Goal: Task Accomplishment & Management: Complete application form

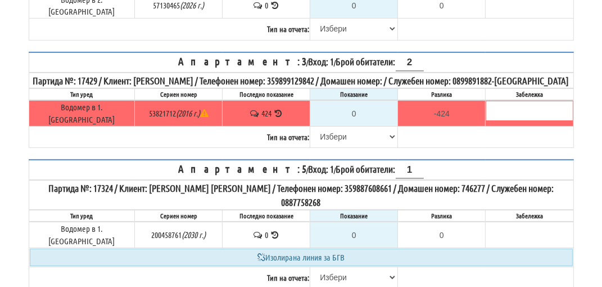
scroll to position [281, 0]
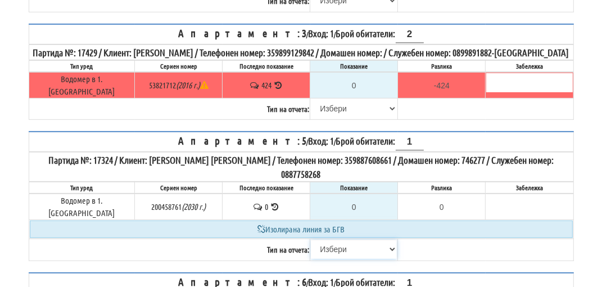
click at [329, 240] on select "[PERSON_NAME] Телефон Бележка Неосигурен достъп Самоотчет Служебно Дистанционен" at bounding box center [354, 249] width 86 height 19
select select "8ac75930-9bfd-e511-80be-8d5a1dced85a"
click at [311, 240] on select "[PERSON_NAME] Телефон Бележка Неосигурен достъп Самоотчет Служебно Дистанционен" at bounding box center [354, 249] width 86 height 19
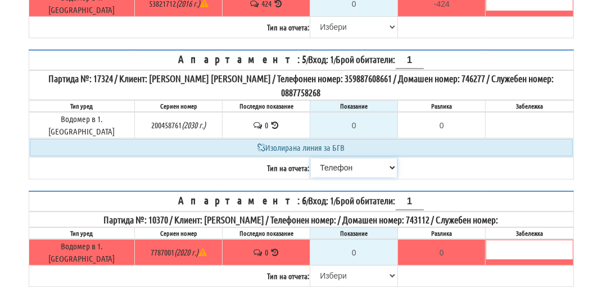
scroll to position [394, 0]
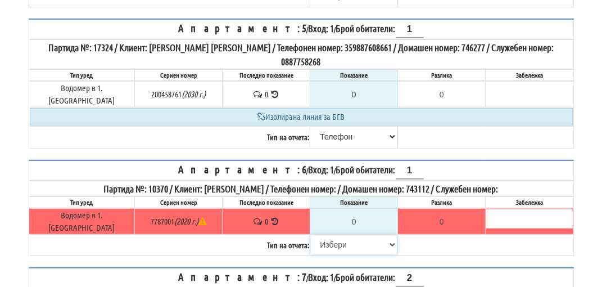
click at [331, 235] on select "[PERSON_NAME] Телефон Бележка Неосигурен достъп Самоотчет Служебно Дистанционен" at bounding box center [354, 244] width 86 height 19
select select "8ac75930-9bfd-e511-80be-8d5a1dced85a"
click at [311, 235] on select "[PERSON_NAME] Телефон Бележка Неосигурен достъп Самоотчет Служебно Дистанционен" at bounding box center [354, 244] width 86 height 19
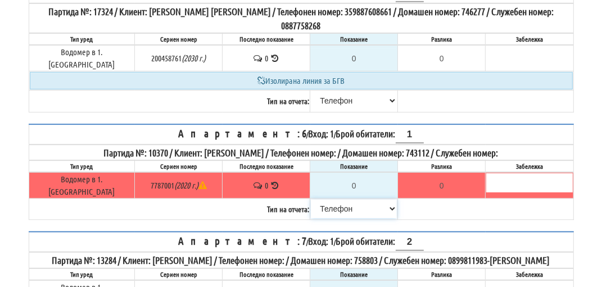
scroll to position [450, 0]
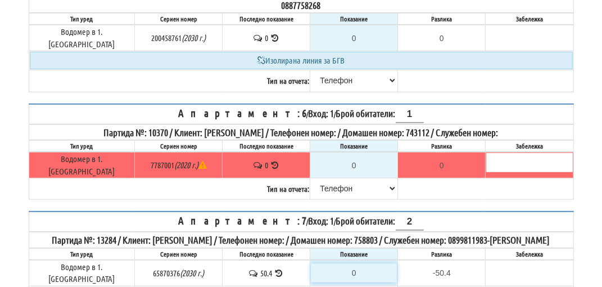
type input "5"
type input "-45.400"
type input "50"
type input "-0.400"
type input "50.8"
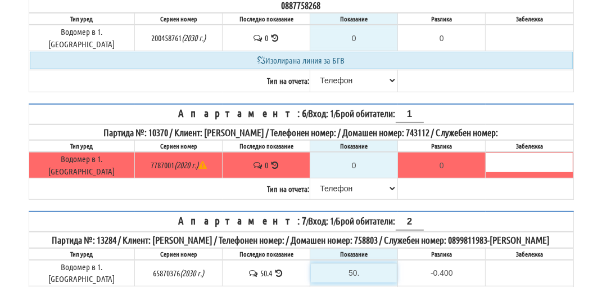
type input "0.4"
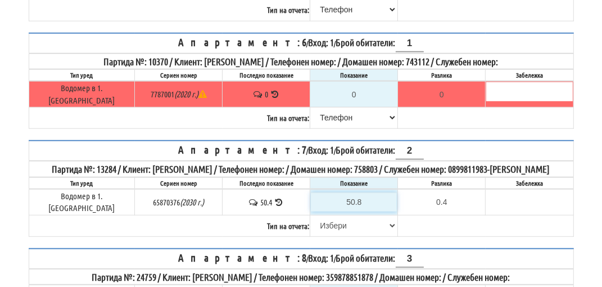
scroll to position [562, 0]
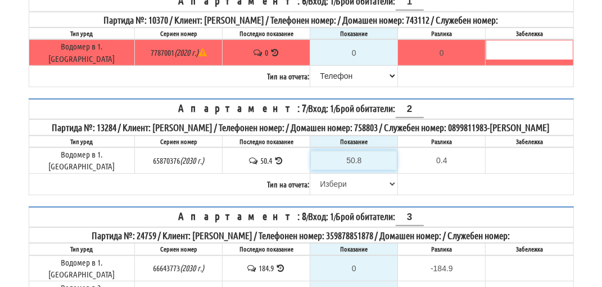
type input "50.8"
click at [320, 174] on select "[PERSON_NAME] Телефон Бележка Неосигурен достъп Самоотчет Служебно Дистанционен" at bounding box center [354, 183] width 86 height 19
select select "89c75930-9bfd-e511-80be-8d5a1dced85a"
click at [311, 174] on select "[PERSON_NAME] Телефон Бележка Неосигурен достъп Самоотчет Служебно Дистанционен" at bounding box center [354, 183] width 86 height 19
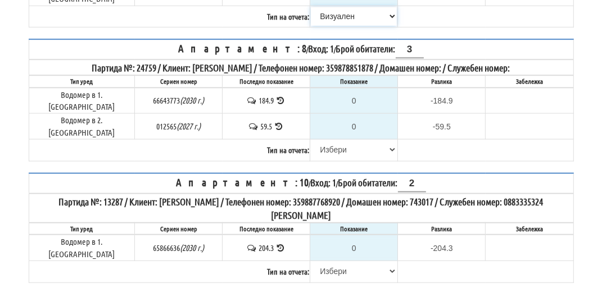
scroll to position [731, 0]
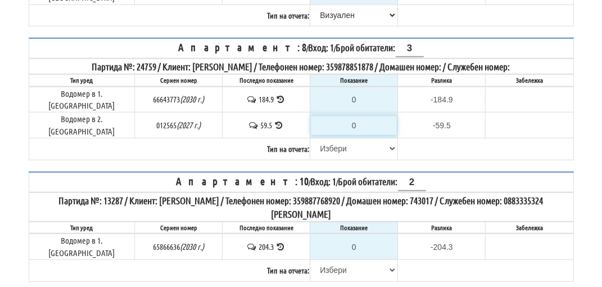
click at [354, 116] on input "0" at bounding box center [354, 125] width 86 height 19
type input "5"
type input "-54.500"
type input "58"
type input "-1.500"
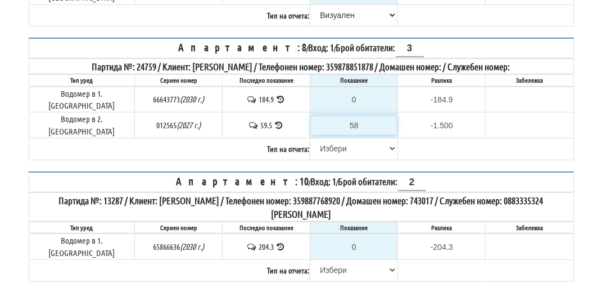
type input "5"
type input "-54.500"
type input "59"
type input "-0.500"
type input "59.6"
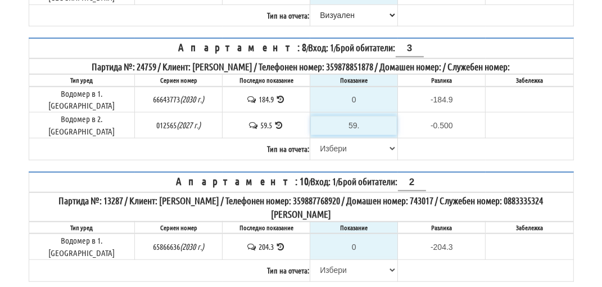
type input "0.1"
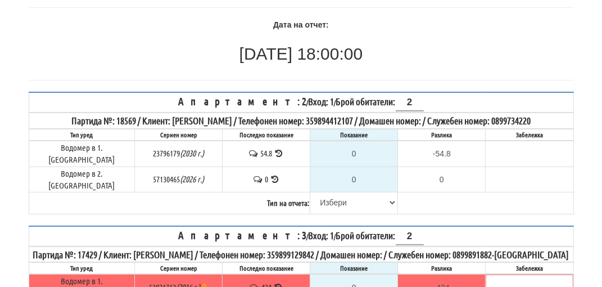
scroll to position [56, 0]
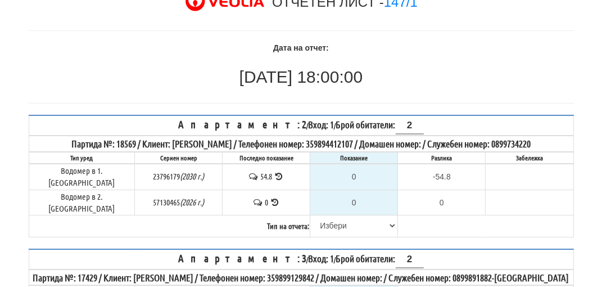
type input "5"
type input "-54.500"
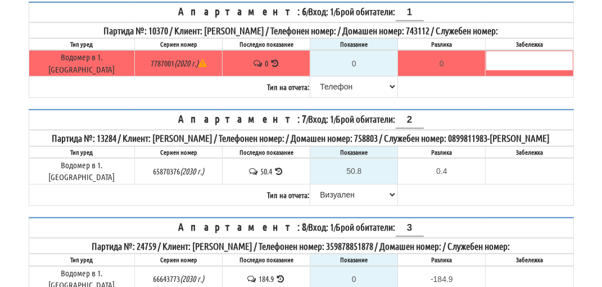
type input "55"
type input "-4.500"
type input "55.1"
type input "-4.4"
type input "55.1"
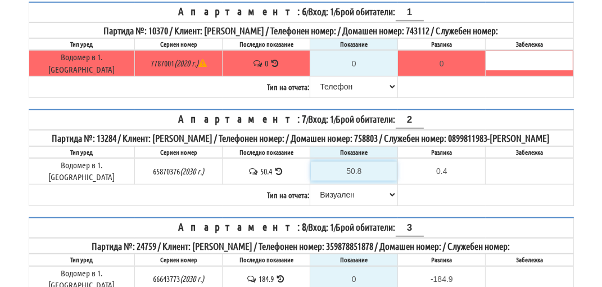
click at [359, 161] on input "50.8" at bounding box center [354, 170] width 86 height 19
click at [354, 161] on input "50.8" at bounding box center [354, 170] width 86 height 19
click at [355, 161] on input "50.8" at bounding box center [354, 170] width 86 height 19
click at [356, 161] on input "50.8" at bounding box center [354, 170] width 86 height 19
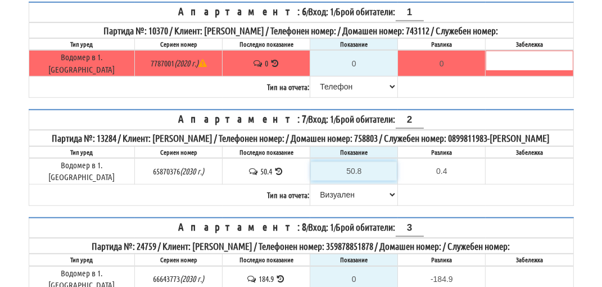
click at [356, 161] on input "50.8" at bounding box center [354, 170] width 86 height 19
type input "50."
type input "-0.400"
type input "50.8"
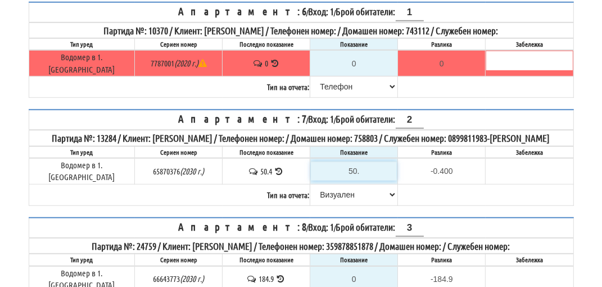
type input "0.4"
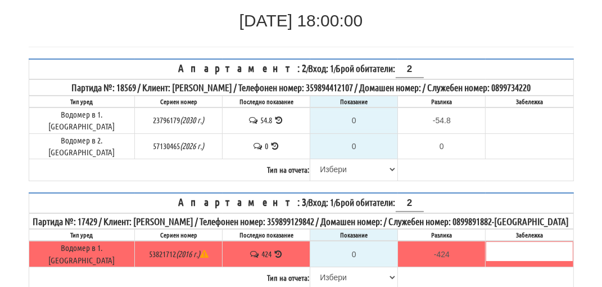
scroll to position [102, 0]
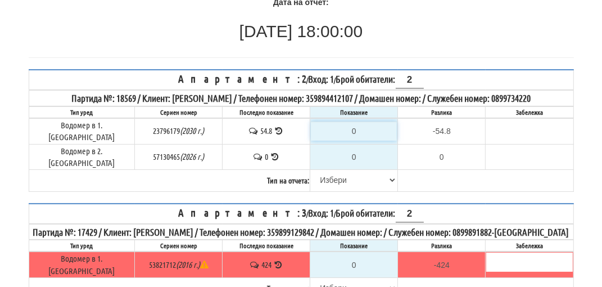
click at [353, 125] on input "0" at bounding box center [354, 130] width 86 height 19
type input "5"
type input "-49.800"
type input "55"
type input "0.200"
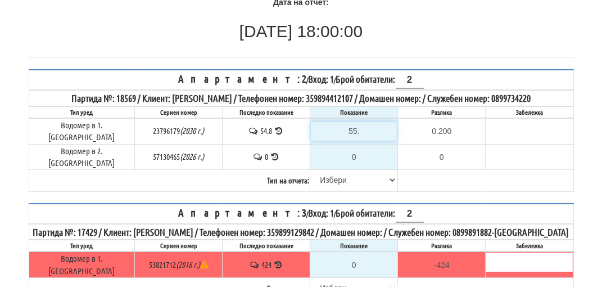
type input "55.1"
type input "0.3"
type input "55.1"
type input "0.000"
click at [328, 170] on select "[PERSON_NAME] Телефон Бележка Неосигурен достъп Самоотчет Служебно Дистанционен" at bounding box center [354, 179] width 86 height 19
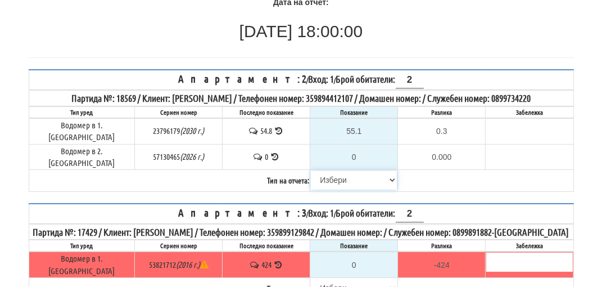
select select "89c75930-9bfd-e511-80be-8d5a1dced85a"
click at [311, 170] on select "[PERSON_NAME] Телефон Бележка Неосигурен достъп Самоотчет Служебно Дистанционен" at bounding box center [354, 179] width 86 height 19
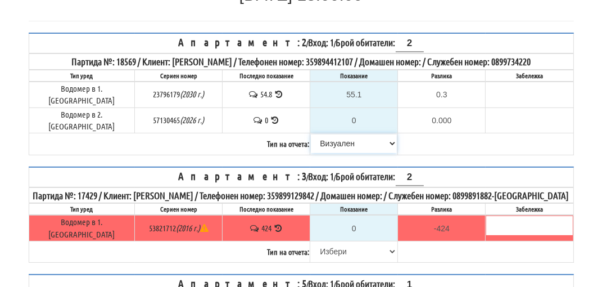
scroll to position [214, 0]
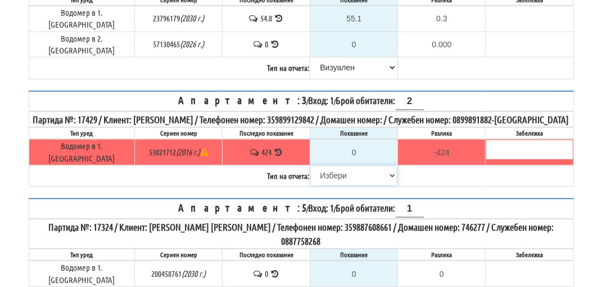
click at [331, 170] on select "[PERSON_NAME] Телефон Бележка Неосигурен достъп Самоотчет Служебно Дистанционен" at bounding box center [354, 175] width 86 height 19
select select "8ac75930-9bfd-e511-80be-8d5a1dced85a"
click at [311, 166] on select "[PERSON_NAME] Телефон Бележка Неосигурен достъп Самоотчет Служебно Дистанционен" at bounding box center [354, 175] width 86 height 19
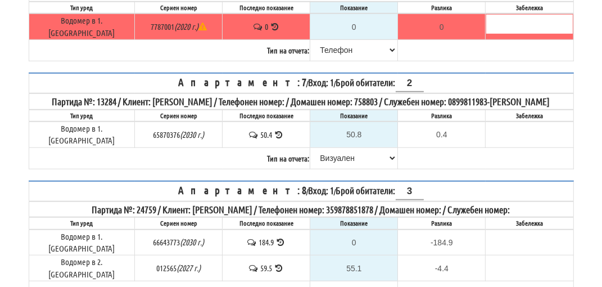
scroll to position [608, 0]
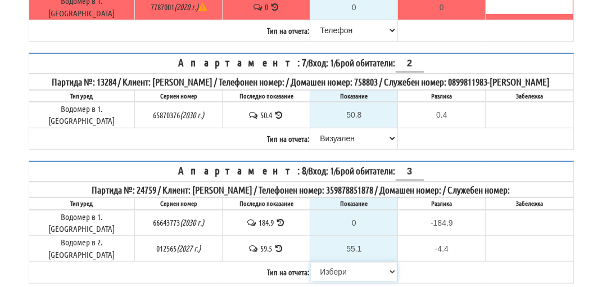
click at [336, 262] on select "[PERSON_NAME] Телефон Бележка Неосигурен достъп Самоотчет Служебно Дистанционен" at bounding box center [354, 271] width 86 height 19
select select "8bc75930-9bfd-e511-80be-8d5a1dced85a"
click at [311, 262] on select "[PERSON_NAME] Телефон Бележка Неосигурен достъп Самоотчет Служебно Дистанционен" at bounding box center [354, 271] width 86 height 19
click at [351, 213] on input "0" at bounding box center [354, 222] width 86 height 19
click at [355, 239] on input "55.1" at bounding box center [354, 248] width 86 height 19
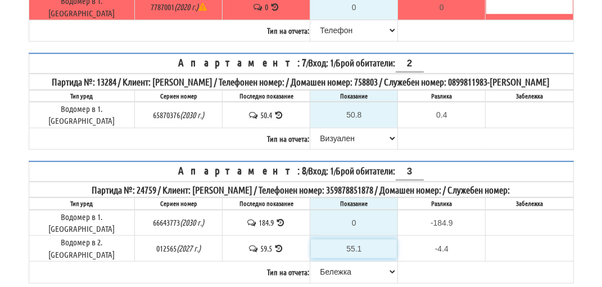
click at [355, 239] on input "55.1" at bounding box center [354, 248] width 86 height 19
type input "5.1"
type input "-54.4"
type input "59.1"
type input "-0.4"
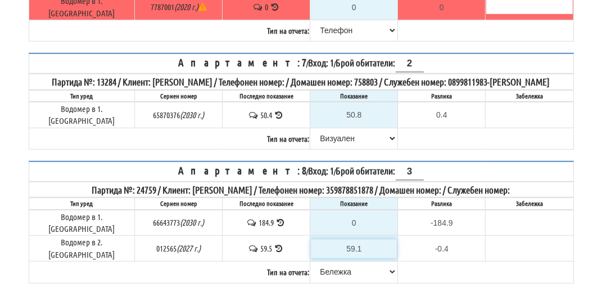
type input "59."
type input "-0.500"
type input "59.6"
type input "0.1"
type input "59.6"
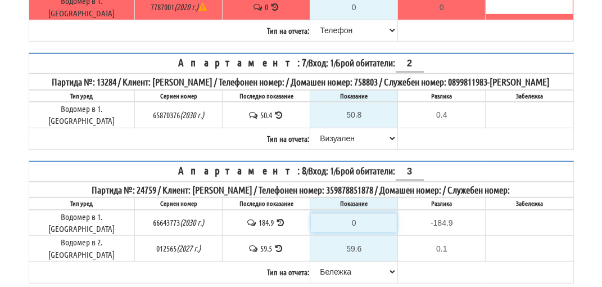
click at [351, 213] on input "0" at bounding box center [354, 222] width 86 height 19
type input "1"
type input "-183.900"
type input "18"
type input "-166.900"
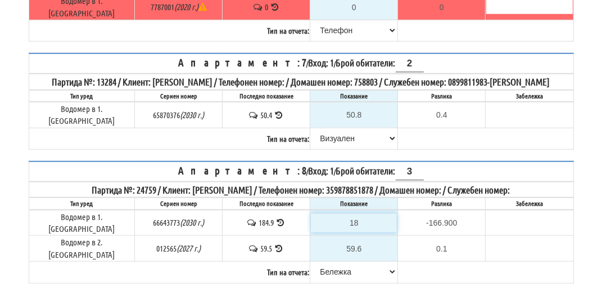
type input "188"
type input "3.100"
type input "188.3"
type input "3.4"
type input "188.3"
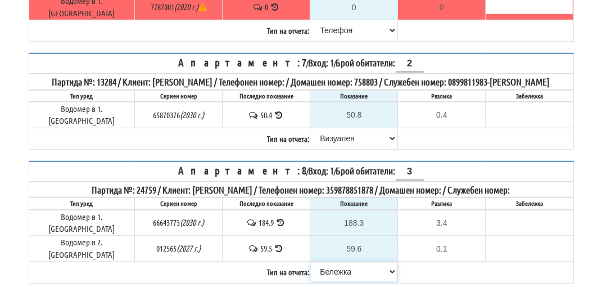
click at [335, 262] on select "[PERSON_NAME] Телефон Бележка Неосигурен достъп Самоотчет Служебно Дистанционен" at bounding box center [354, 271] width 86 height 19
select select "89c75930-9bfd-e511-80be-8d5a1dced85a"
click at [311, 262] on select "[PERSON_NAME] Телефон Бележка Неосигурен достъп Самоотчет Служебно Дистанционен" at bounding box center [354, 271] width 86 height 19
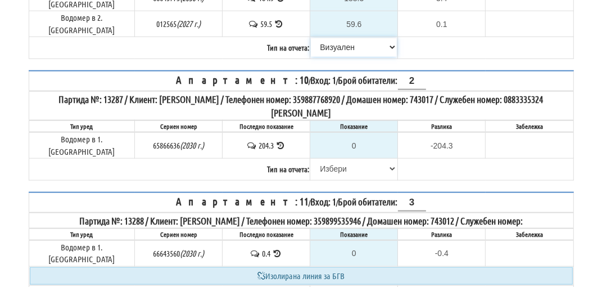
scroll to position [833, 0]
select select "8cc75930-9bfd-e511-80be-8d5a1dced85a"
type input "0.4"
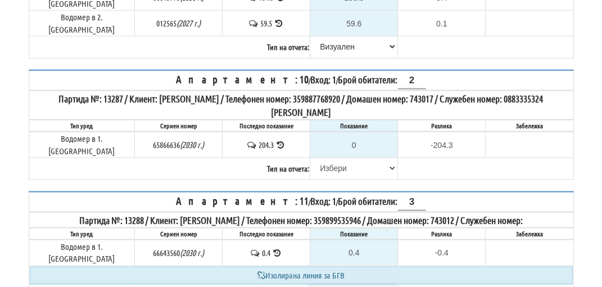
type input "0.0"
select select "89c75930-9bfd-e511-80be-8d5a1dced85a"
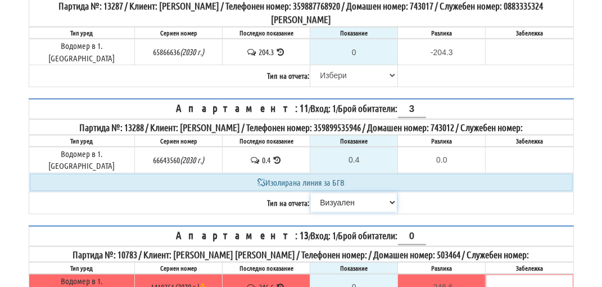
scroll to position [945, 0]
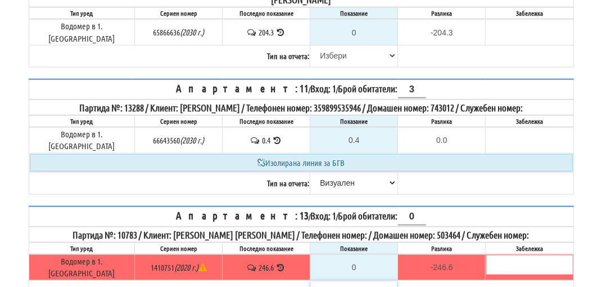
click at [324, 281] on select "[PERSON_NAME] Телефон Бележка Неосигурен достъп Самоотчет Служебно Дистанционен" at bounding box center [354, 290] width 86 height 19
select select "8cc75930-9bfd-e511-80be-8d5a1dced85a"
click at [311, 281] on select "[PERSON_NAME] Телефон Бележка Неосигурен достъп Самоотчет Служебно Дистанционен" at bounding box center [354, 290] width 86 height 19
type input "246.6"
type input "0.0"
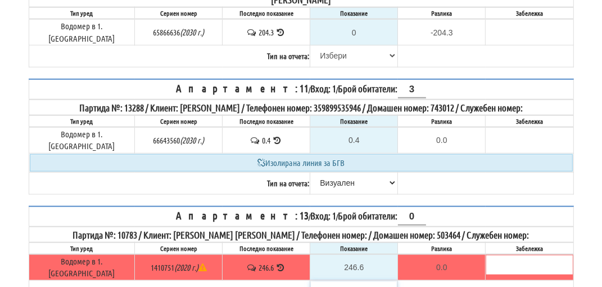
click at [338, 281] on select "[PERSON_NAME] Телефон Бележка Неосигурен достъп Самоотчет Служебно Дистанционен" at bounding box center [354, 290] width 86 height 19
select select "89c75930-9bfd-e511-80be-8d5a1dced85a"
click at [311, 281] on select "[PERSON_NAME] Телефон Бележка Неосигурен достъп Самоотчет Служебно Дистанционен" at bounding box center [354, 290] width 86 height 19
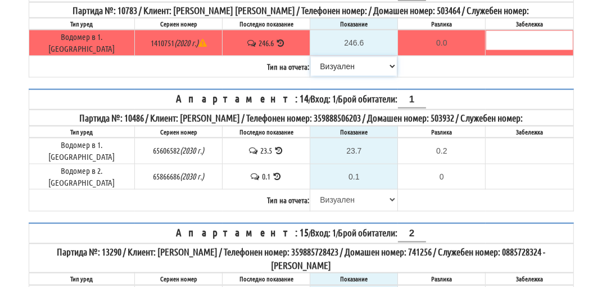
scroll to position [1170, 0]
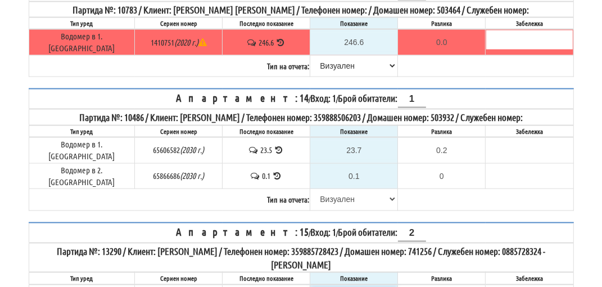
type input "7"
type input "-68.700"
type input "76"
type input "0.300"
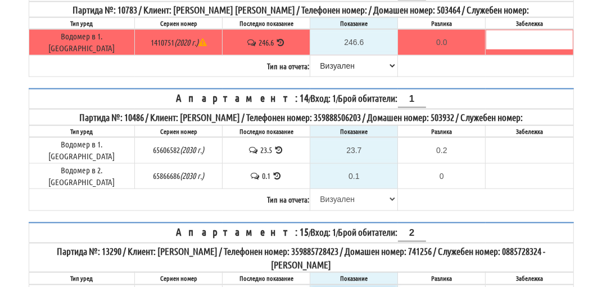
type input "76.2"
type input "0.5"
type input "76.2"
select select "89c75930-9bfd-e511-80be-8d5a1dced85a"
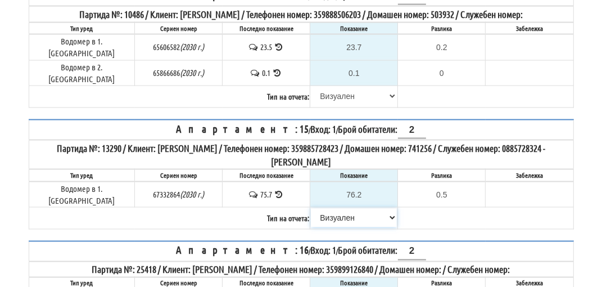
scroll to position [1282, 0]
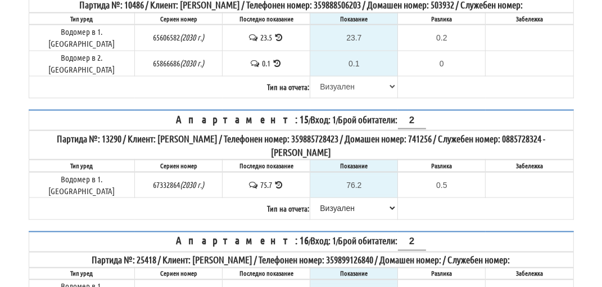
select select "8cc75930-9bfd-e511-80be-8d5a1dced85a"
type input "84"
type input "0.000"
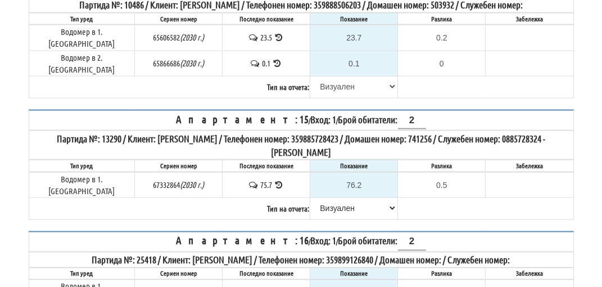
select select "89c75930-9bfd-e511-80be-8d5a1dced85a"
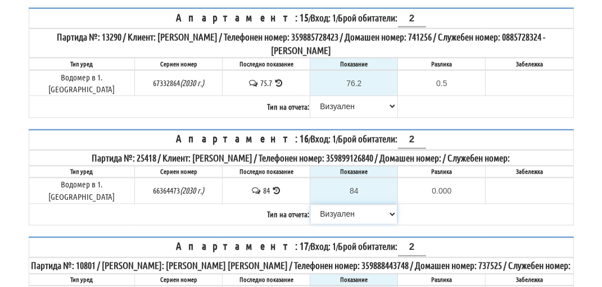
scroll to position [1395, 0]
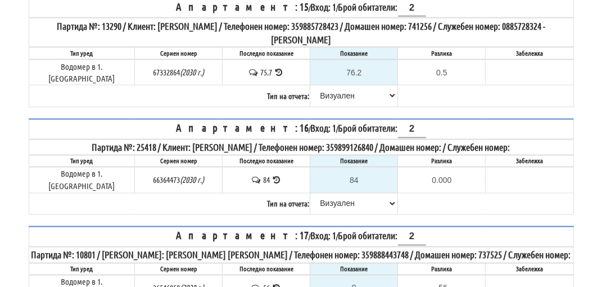
select select "8cc75930-9bfd-e511-80be-8d5a1dced85a"
type input "56"
type input "0.000"
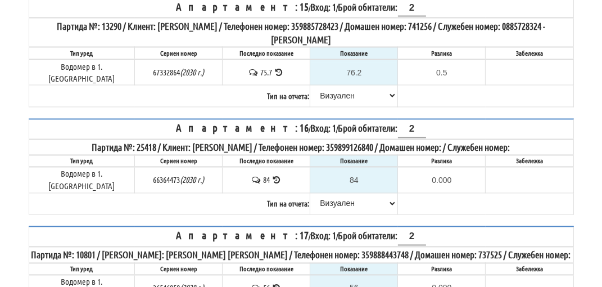
select select "8ac75930-9bfd-e511-80be-8d5a1dced85a"
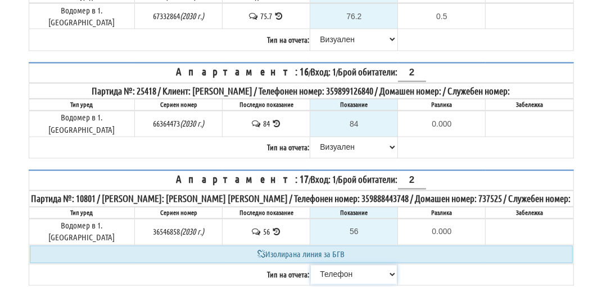
scroll to position [1507, 0]
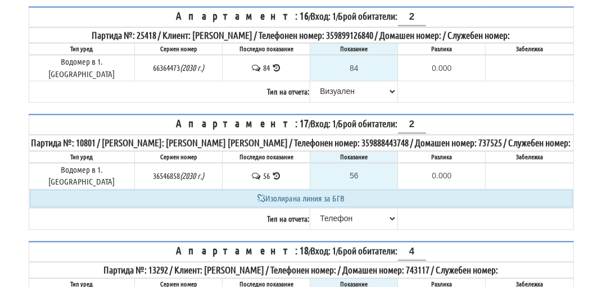
type input "2"
type input "-233.000"
type input "23"
type input "-212.000"
type input "238"
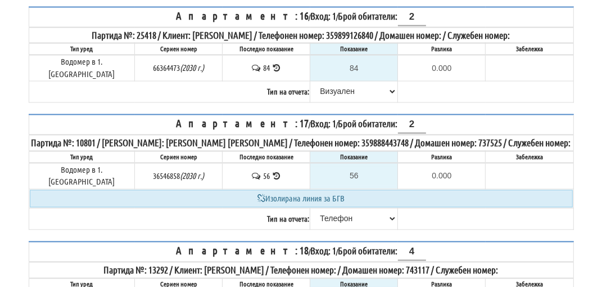
type input "3.000"
type input "238.9"
type input "3.900"
type input "238.9"
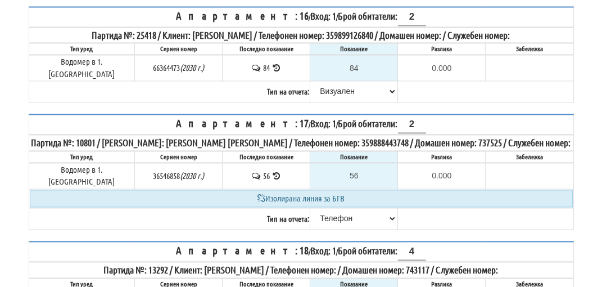
select select "89c75930-9bfd-e511-80be-8d5a1dced85a"
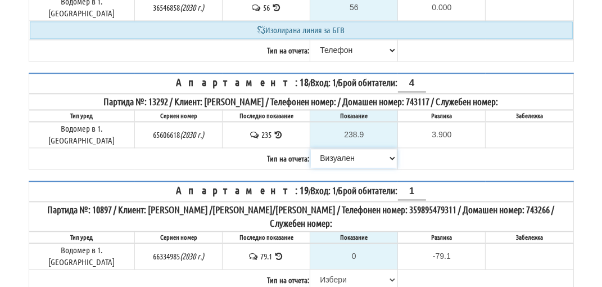
scroll to position [1676, 0]
click at [353, 246] on input "0" at bounding box center [354, 255] width 86 height 19
type input "7"
type input "-72.100"
type input "79"
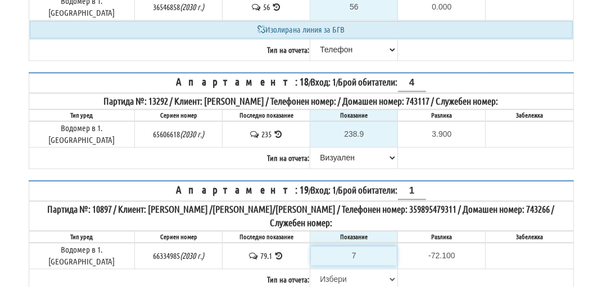
type input "-0.100"
type input "79.7"
type input "0.6"
type input "79.77"
type input "0.67"
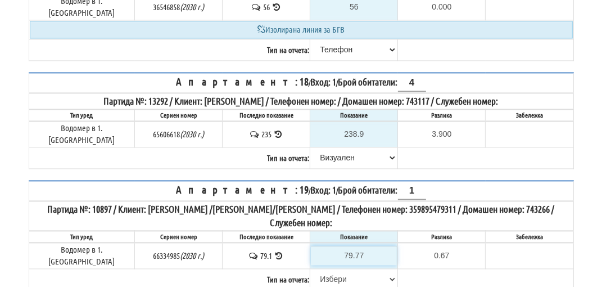
click at [362, 246] on input "79.77" at bounding box center [354, 255] width 86 height 19
click at [358, 246] on input "79.77" at bounding box center [354, 255] width 86 height 19
type input "79.7"
type input "0.6"
type input "79.7"
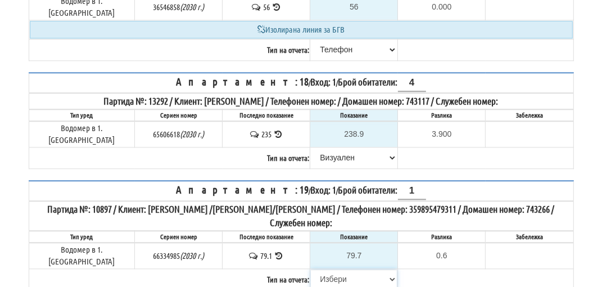
click at [332, 269] on select "[PERSON_NAME] Телефон Бележка Неосигурен достъп Самоотчет Служебно Дистанционен" at bounding box center [354, 278] width 86 height 19
select select "89c75930-9bfd-e511-80be-8d5a1dced85a"
click at [311, 269] on select "[PERSON_NAME] Телефон Бележка Неосигурен достъп Самоотчет Служебно Дистанционен" at bounding box center [354, 278] width 86 height 19
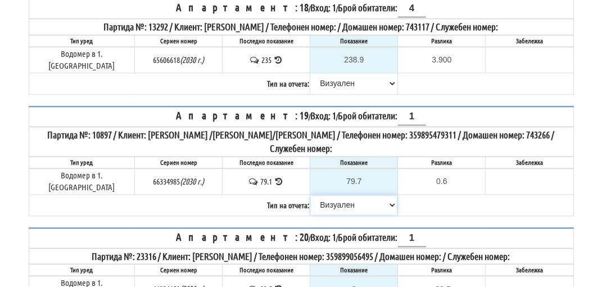
scroll to position [1788, 0]
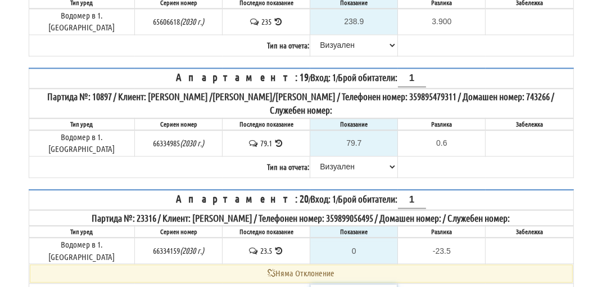
select select "8cc75930-9bfd-e511-80be-8d5a1dced85a"
type input "23.5"
type input "0.0"
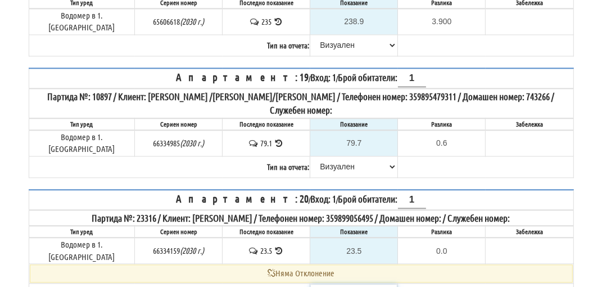
select select "89c75930-9bfd-e511-80be-8d5a1dced85a"
click at [360, 241] on input "23.5" at bounding box center [354, 250] width 86 height 19
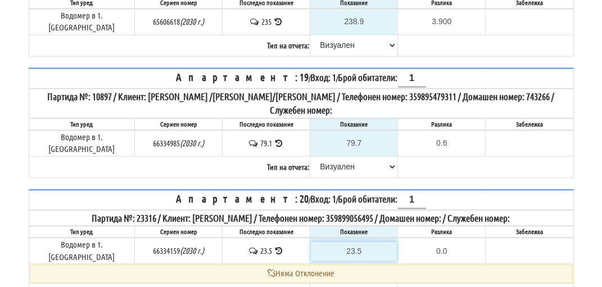
type input "23."
type input "-0.500"
type input "23.6"
type input "0.1"
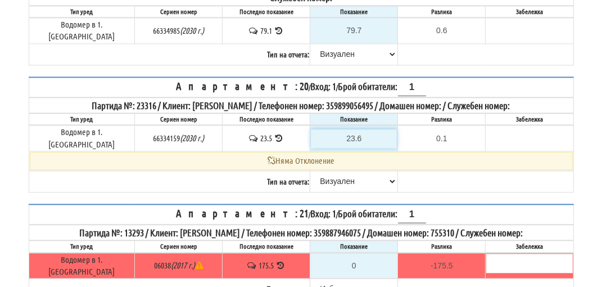
scroll to position [1845, 0]
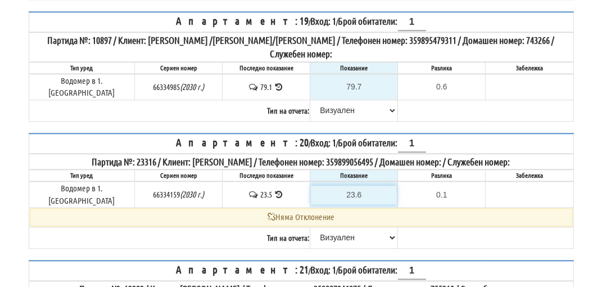
type input "23."
type input "-0.500"
type input "23.7"
type input "0.2"
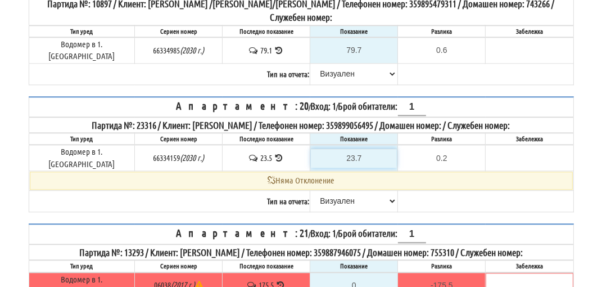
scroll to position [1901, 0]
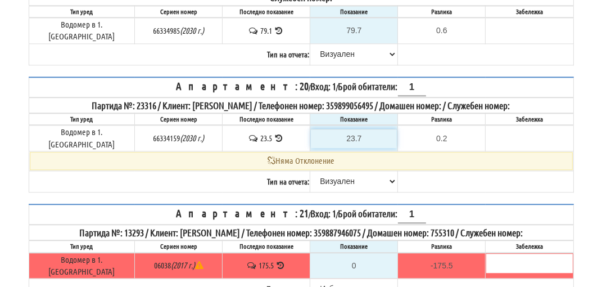
type input "23.7"
click at [332, 279] on select "[PERSON_NAME] Телефон Бележка Неосигурен достъп Самоотчет Служебно Дистанционен" at bounding box center [354, 288] width 86 height 19
select select "8cc75930-9bfd-e511-80be-8d5a1dced85a"
click at [311, 279] on select "[PERSON_NAME] Телефон Бележка Неосигурен достъп Самоотчет Служебно Дистанционен" at bounding box center [354, 288] width 86 height 19
type input "175.5"
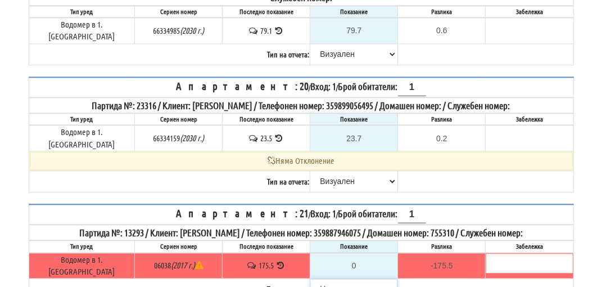
type input "0.0"
click at [359, 256] on input "175.5" at bounding box center [354, 265] width 86 height 19
click at [336, 279] on select "[PERSON_NAME] Телефон Бележка Неосигурен достъп Самоотчет Служебно Дистанционен" at bounding box center [354, 288] width 86 height 19
select select "89c75930-9bfd-e511-80be-8d5a1dced85a"
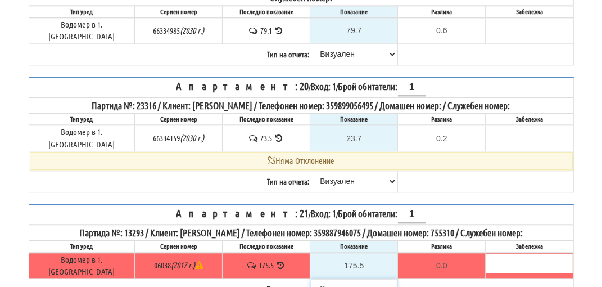
click at [311, 279] on select "[PERSON_NAME] Телефон Бележка Неосигурен достъп Самоотчет Служебно Дистанционен" at bounding box center [354, 288] width 86 height 19
click at [358, 256] on input "175.5" at bounding box center [354, 265] width 86 height 19
type input "175."
type input "-0.500"
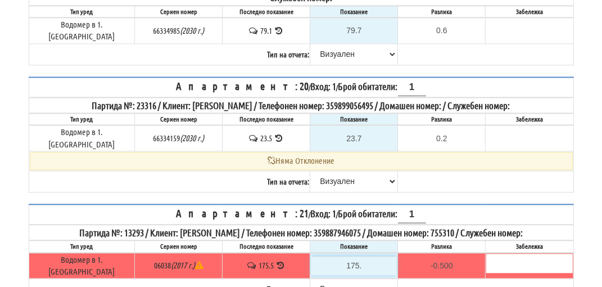
type input "175.7"
type input "0.2"
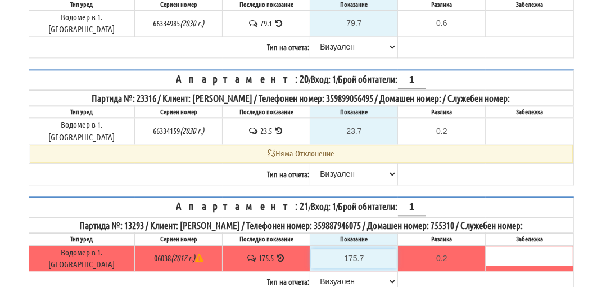
scroll to position [1957, 0]
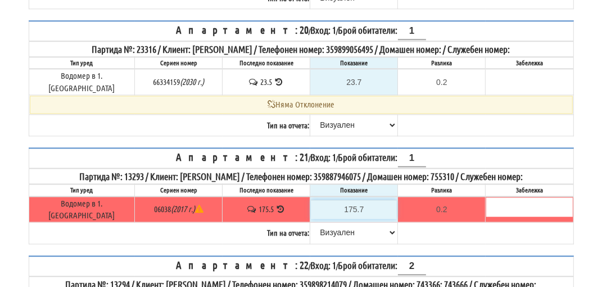
type input "175.7"
type input "8"
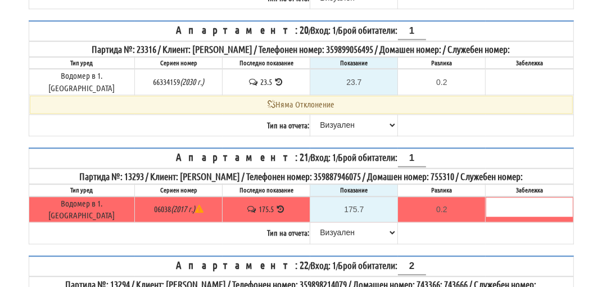
type input "-76.500"
type input "84"
type input "-0.500"
type input "84.6"
type input "0.1"
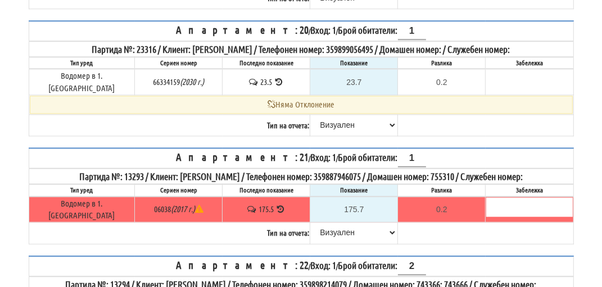
type input "84.6"
select select "8ac75930-9bfd-e511-80be-8d5a1dced85a"
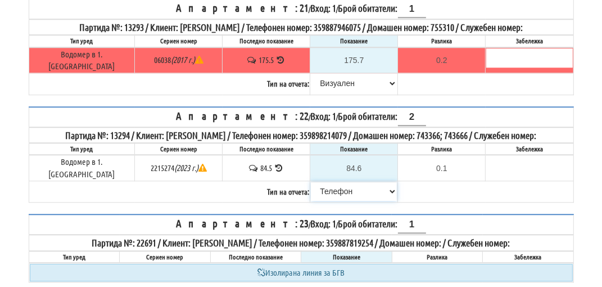
scroll to position [2126, 0]
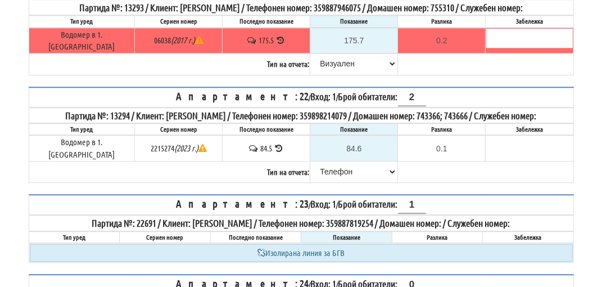
select select "8cc75930-9bfd-e511-80be-8d5a1dced85a"
type input "198"
type input "0.000"
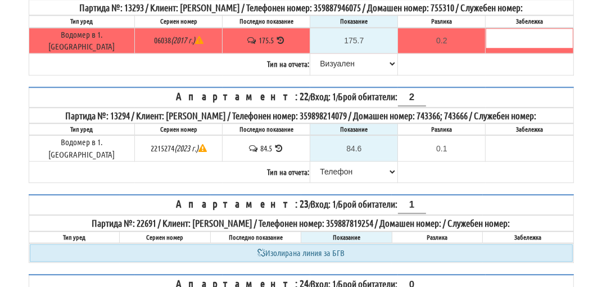
select select "8ac75930-9bfd-e511-80be-8d5a1dced85a"
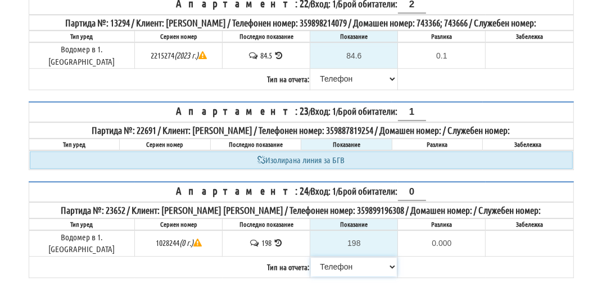
scroll to position [2238, 0]
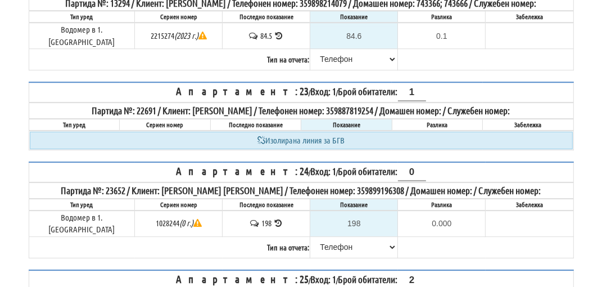
type input "6"
type input "-57.200"
type input "64"
type input "0.800"
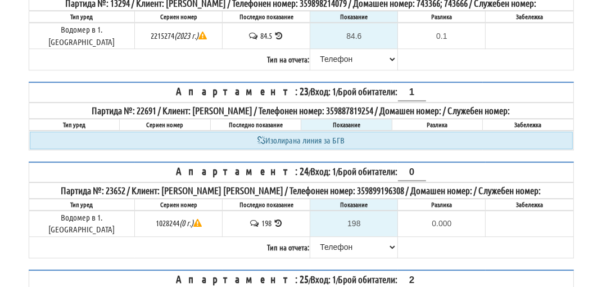
type input "64.2"
type input "1.0"
type input "64.2"
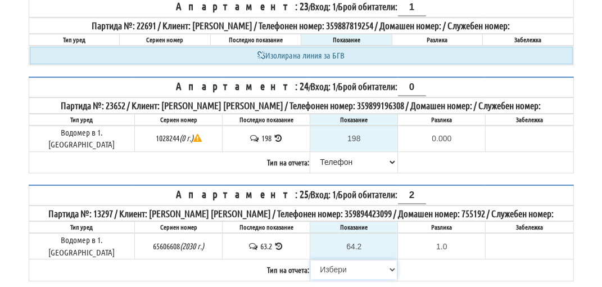
scroll to position [2351, 0]
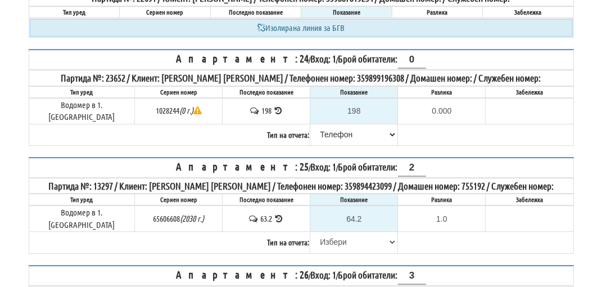
select select "8cc75930-9bfd-e511-80be-8d5a1dced85a"
type input "7"
type input "0.000"
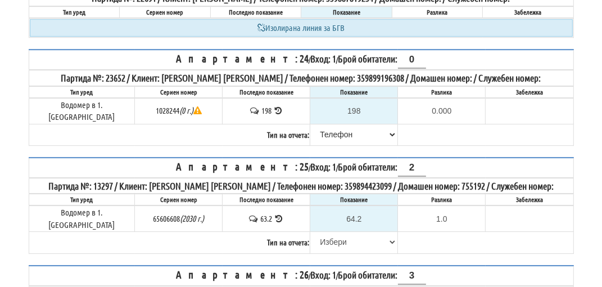
type input "3"
type input "0.000"
select select "8ac75930-9bfd-e511-80be-8d5a1dced85a"
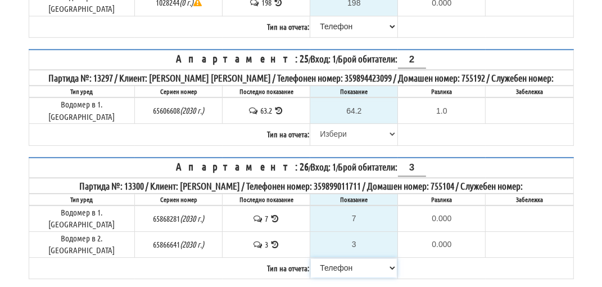
scroll to position [2463, 0]
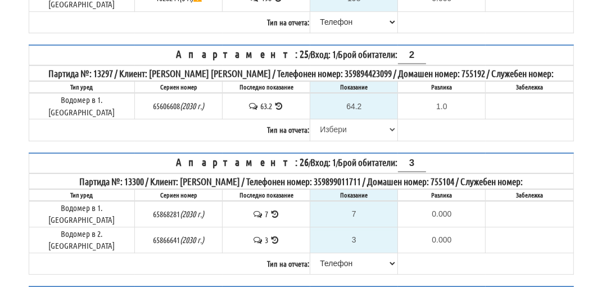
type input "-215.500"
drag, startPoint x: 350, startPoint y: 205, endPoint x: 577, endPoint y: 129, distance: 239.3
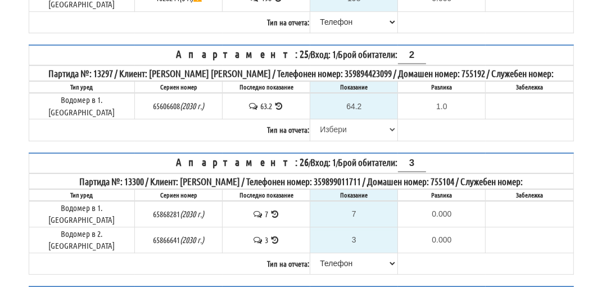
select select "8cc75930-9bfd-e511-80be-8d5a1dced85a"
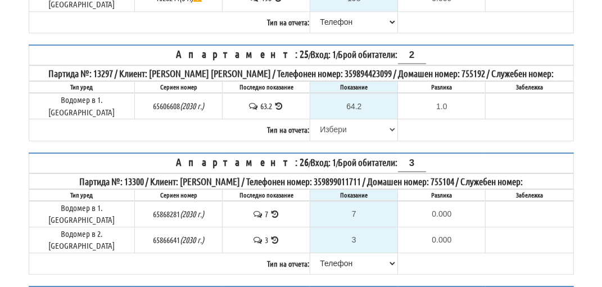
type input "215.5"
type input "0.0"
select select "8bc75930-9bfd-e511-80be-8d5a1dced85a"
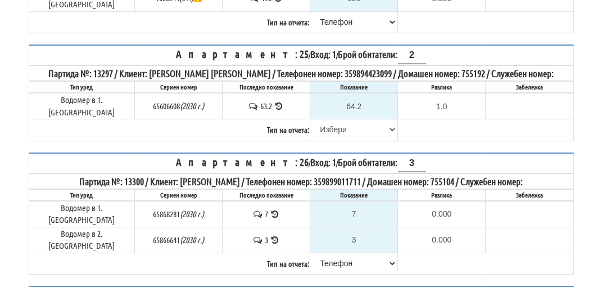
type input "215."
type input "-0.500"
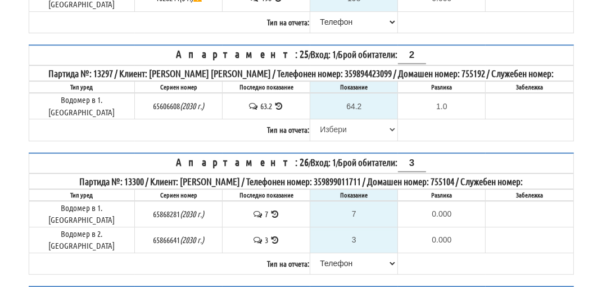
type input "21"
type input "-194.500"
type input "218"
type input "2.500"
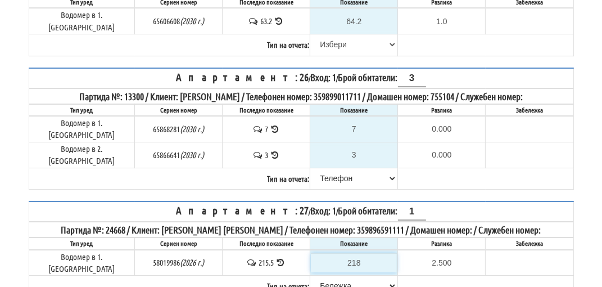
scroll to position [2576, 0]
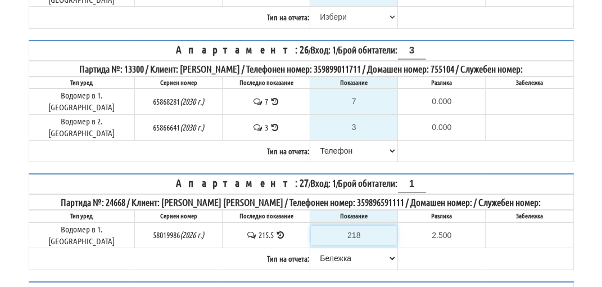
type input "218"
select select "8cc75930-9bfd-e511-80be-8d5a1dced85a"
type input "270.7"
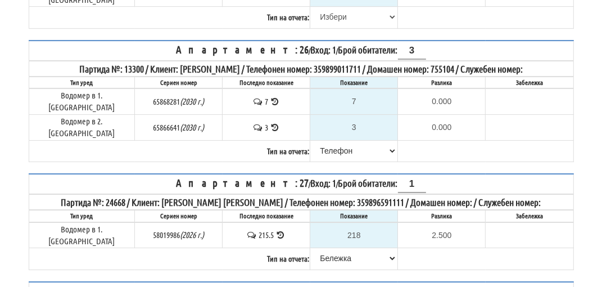
type input "0.0"
type input "61"
type input "0.000"
select select "89c75930-9bfd-e511-80be-8d5a1dced85a"
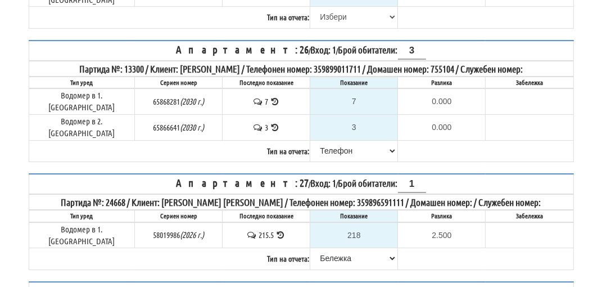
type input "270."
type input "-0.700"
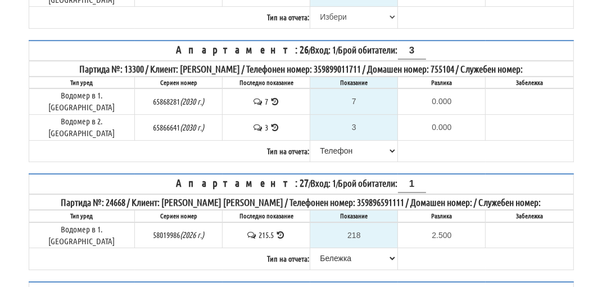
type input "270.8"
type input "0.1"
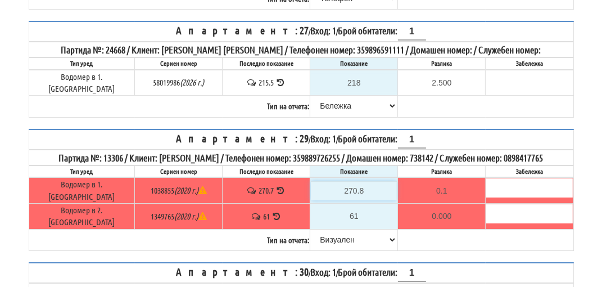
scroll to position [2744, 0]
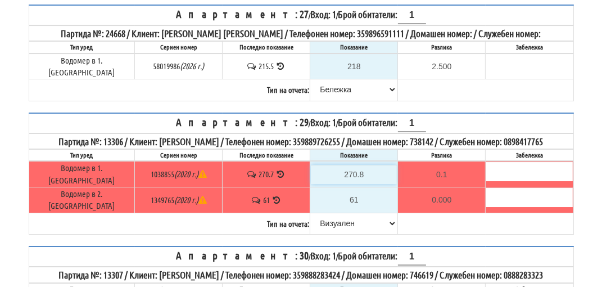
type input "270.8"
type input "7"
type input "-64.000"
type input "71"
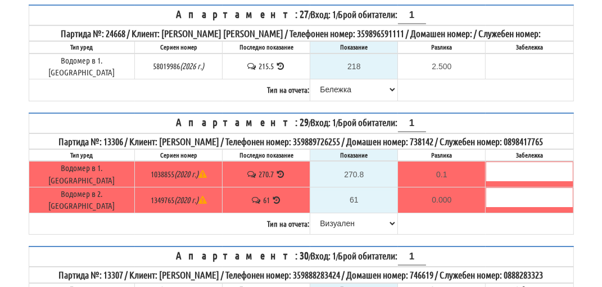
type input "0.000"
type input "71.2"
type input "0.200"
type input "71.2"
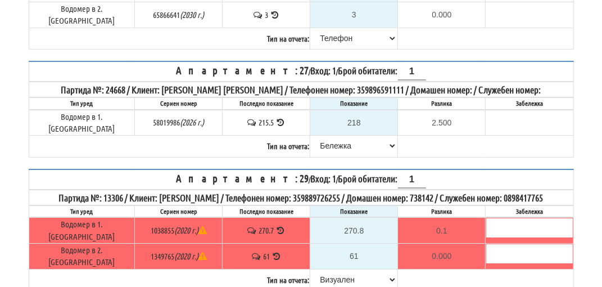
select select "89c75930-9bfd-e511-80be-8d5a1dced85a"
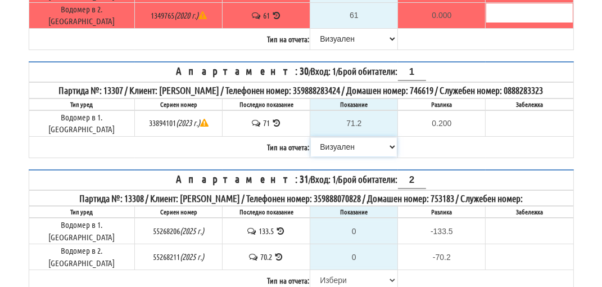
scroll to position [2948, 0]
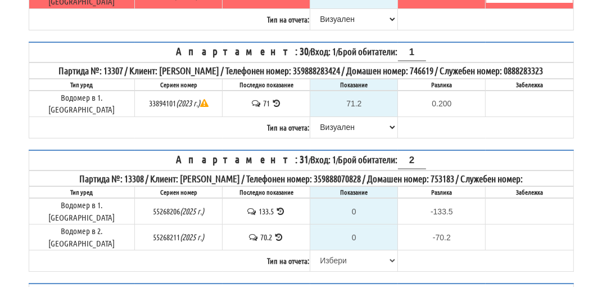
type input "5"
type input "-52.700"
type input "58"
type input "0.300"
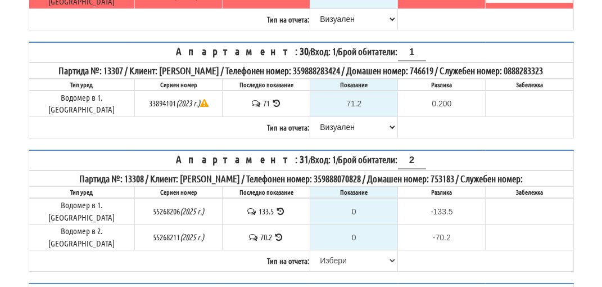
type input "58.6"
type input "0.9"
type input "58.6"
select select "89c75930-9bfd-e511-80be-8d5a1dced85a"
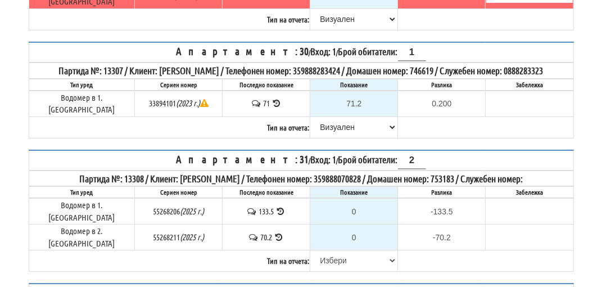
click at [329, 251] on select "[PERSON_NAME] Телефон Бележка Неосигурен достъп Самоотчет Служебно Дистанционен" at bounding box center [354, 260] width 86 height 19
select select "89c75930-9bfd-e511-80be-8d5a1dced85a"
click at [311, 251] on select "[PERSON_NAME] Телефон Бележка Неосигурен достъп Самоотчет Служебно Дистанционен" at bounding box center [354, 260] width 86 height 19
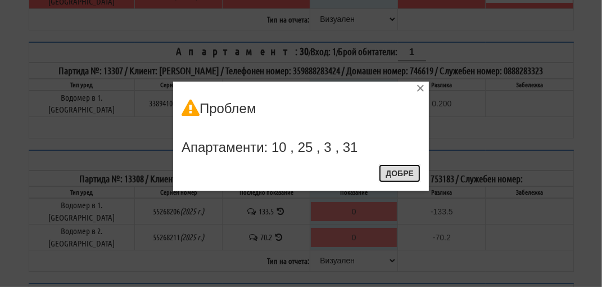
click at [408, 175] on button "Добре" at bounding box center [400, 173] width 42 height 18
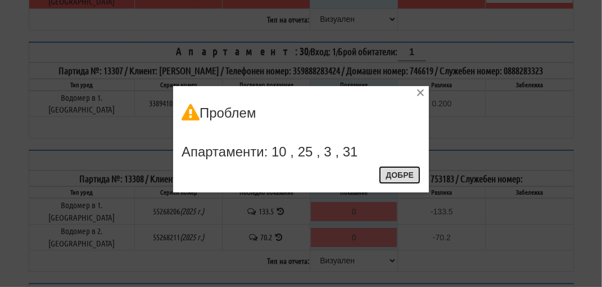
click at [404, 178] on button "Добре" at bounding box center [400, 175] width 42 height 18
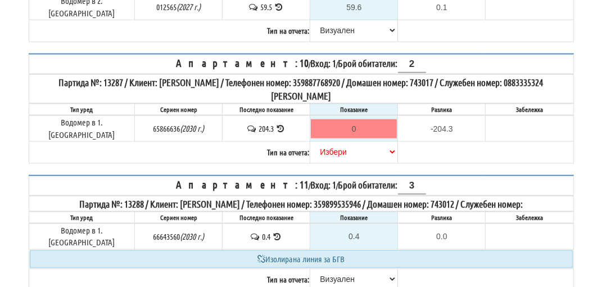
scroll to position [756, 0]
